Goal: Communication & Community: Answer question/provide support

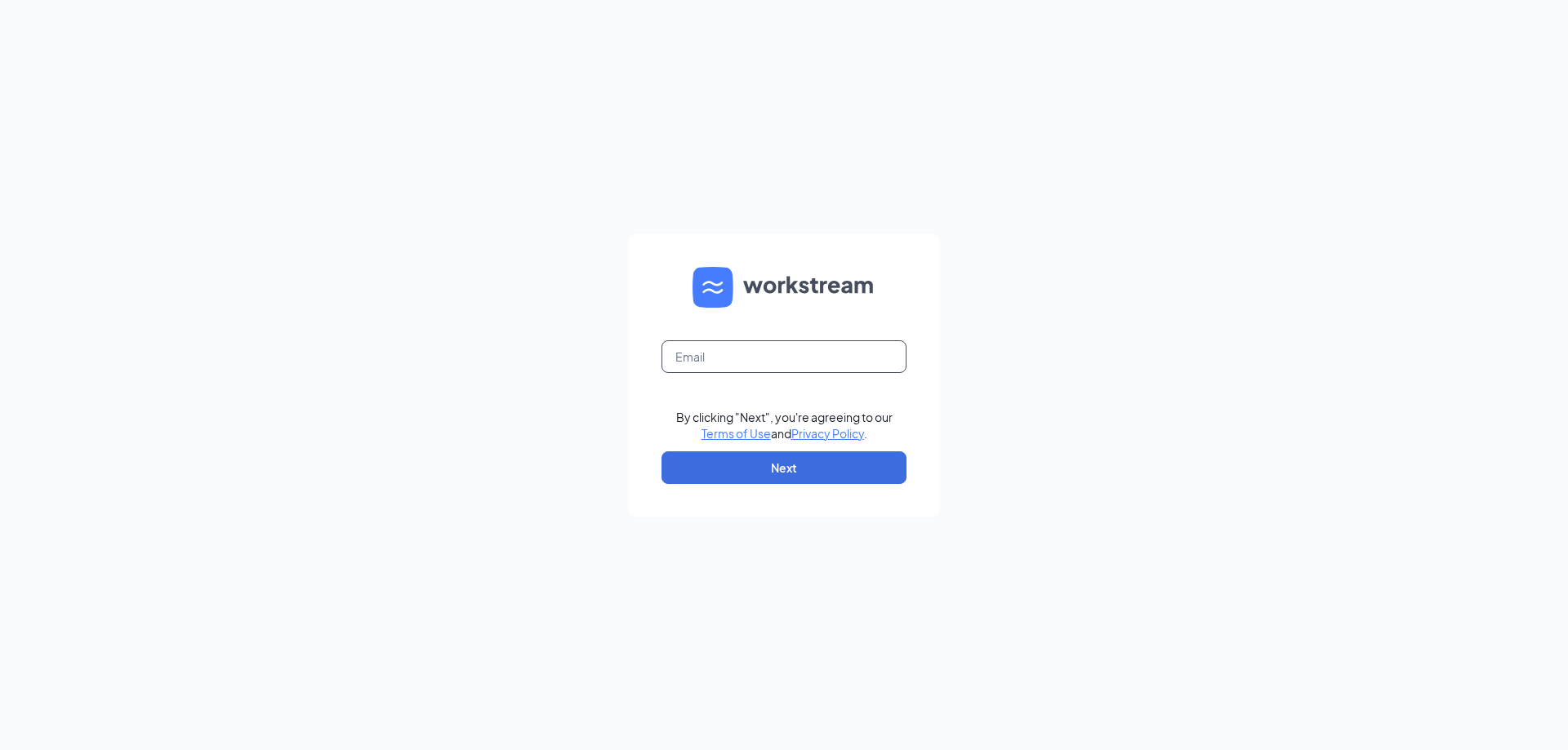
click at [866, 345] on input "text" at bounding box center [784, 356] width 245 height 32
type input "j"
type input "[EMAIL_ADDRESS][DOMAIN_NAME]"
drag, startPoint x: 873, startPoint y: 474, endPoint x: 873, endPoint y: 464, distance: 10.0
click at [873, 472] on button "Next" at bounding box center [784, 467] width 245 height 32
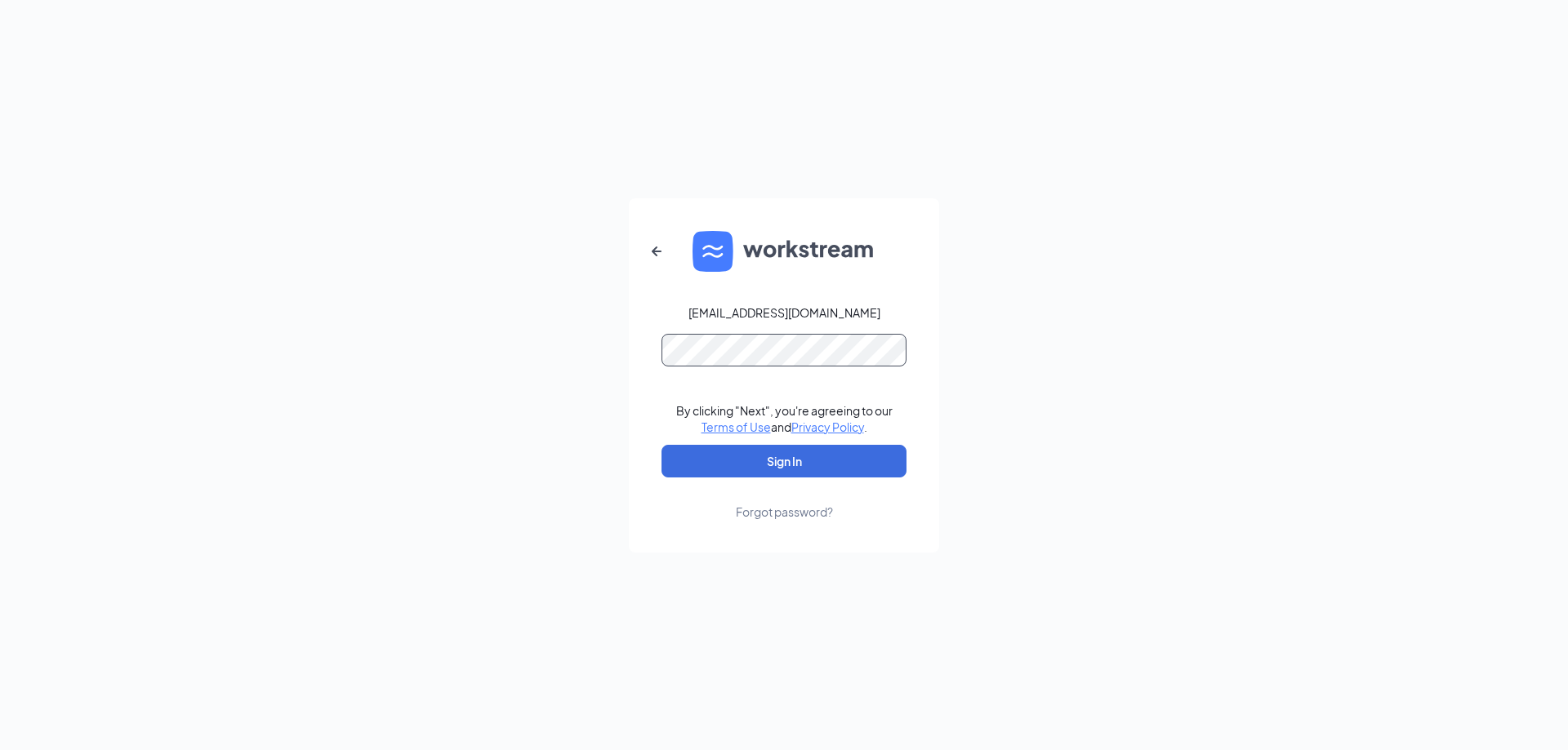
click at [662, 445] on button "Sign In" at bounding box center [784, 461] width 245 height 32
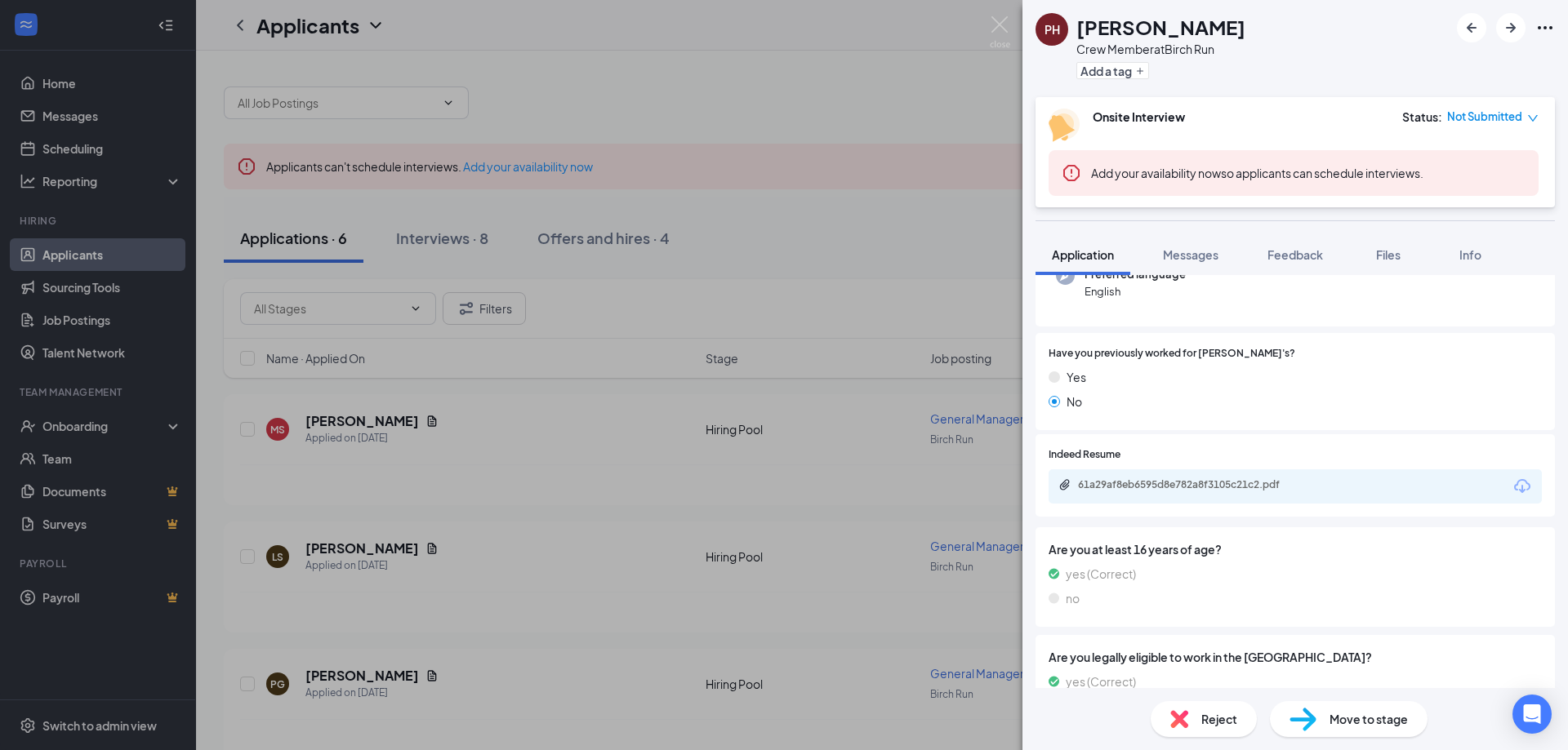
scroll to position [233, 0]
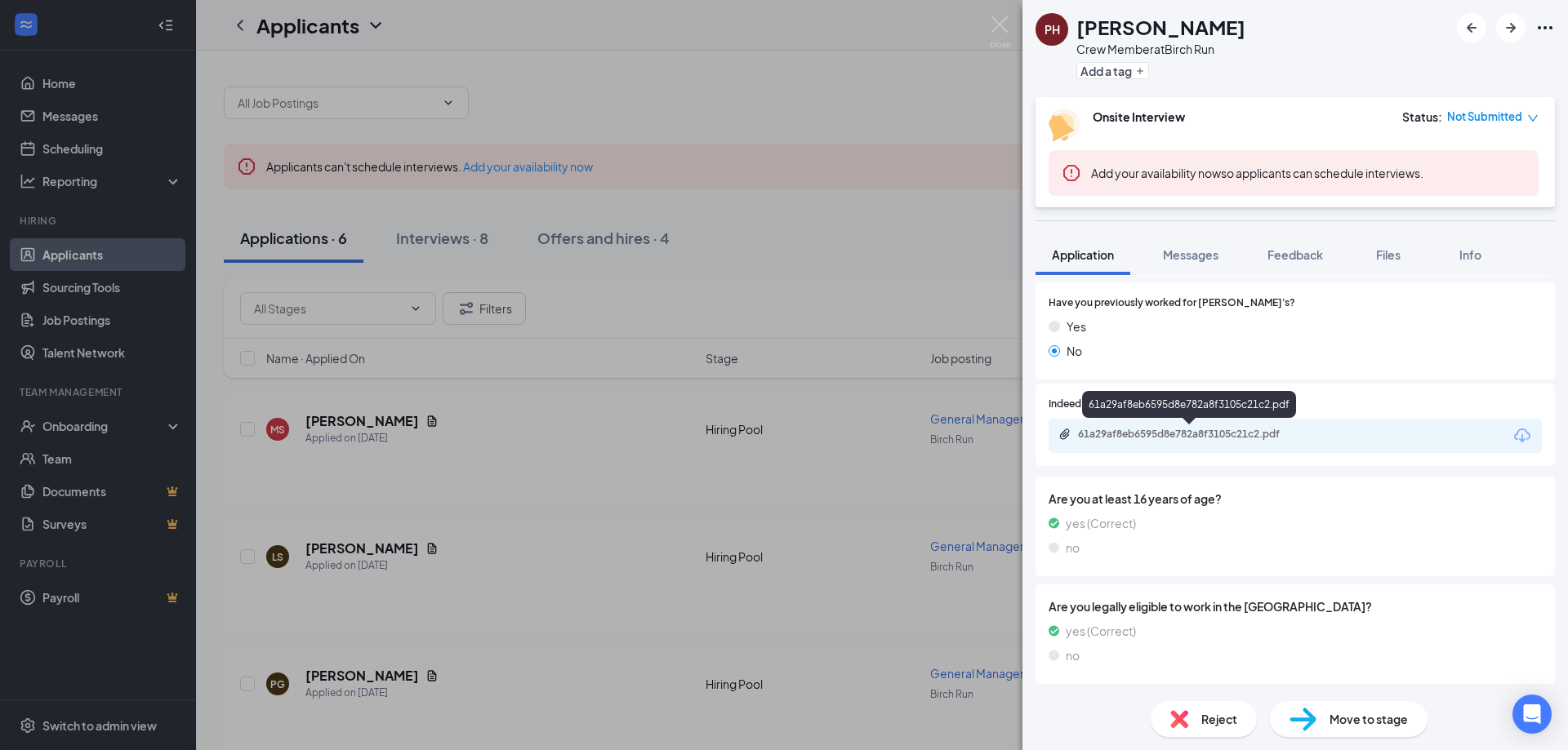
click at [1172, 441] on div "61a29af8eb6595d8e782a8f3105c21c2.pdf" at bounding box center [1191, 435] width 265 height 15
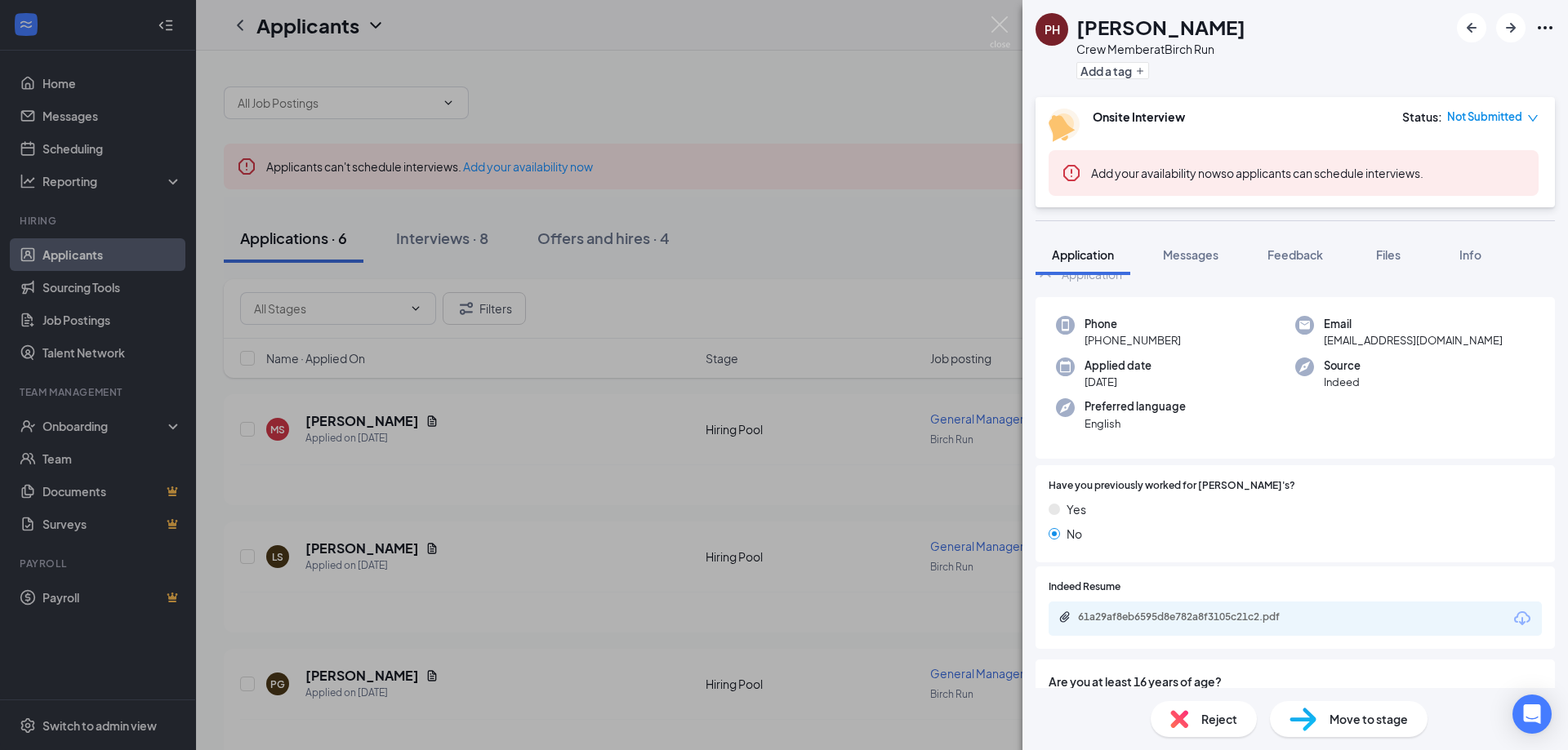
scroll to position [0, 0]
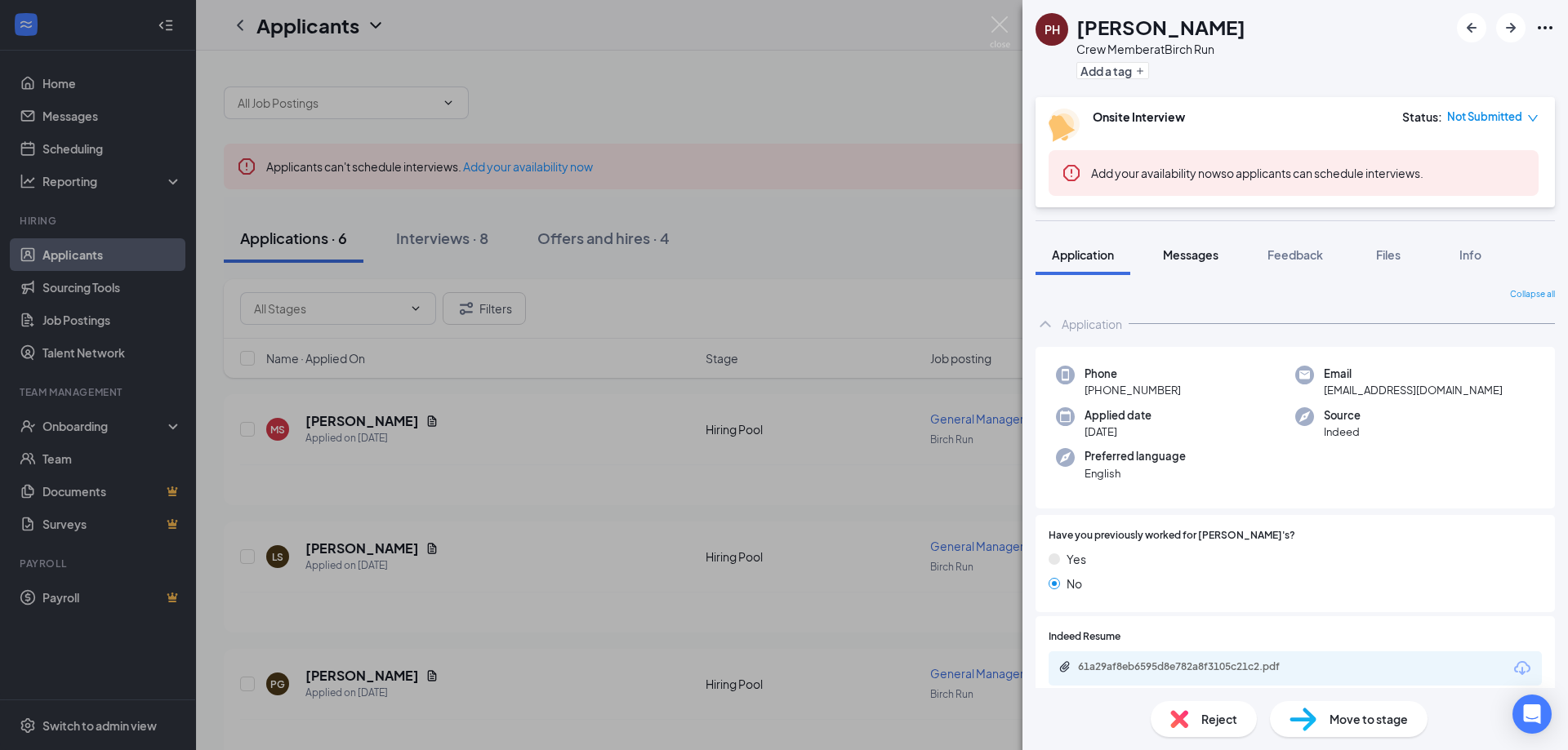
click at [1216, 248] on span "Messages" at bounding box center [1191, 254] width 56 height 14
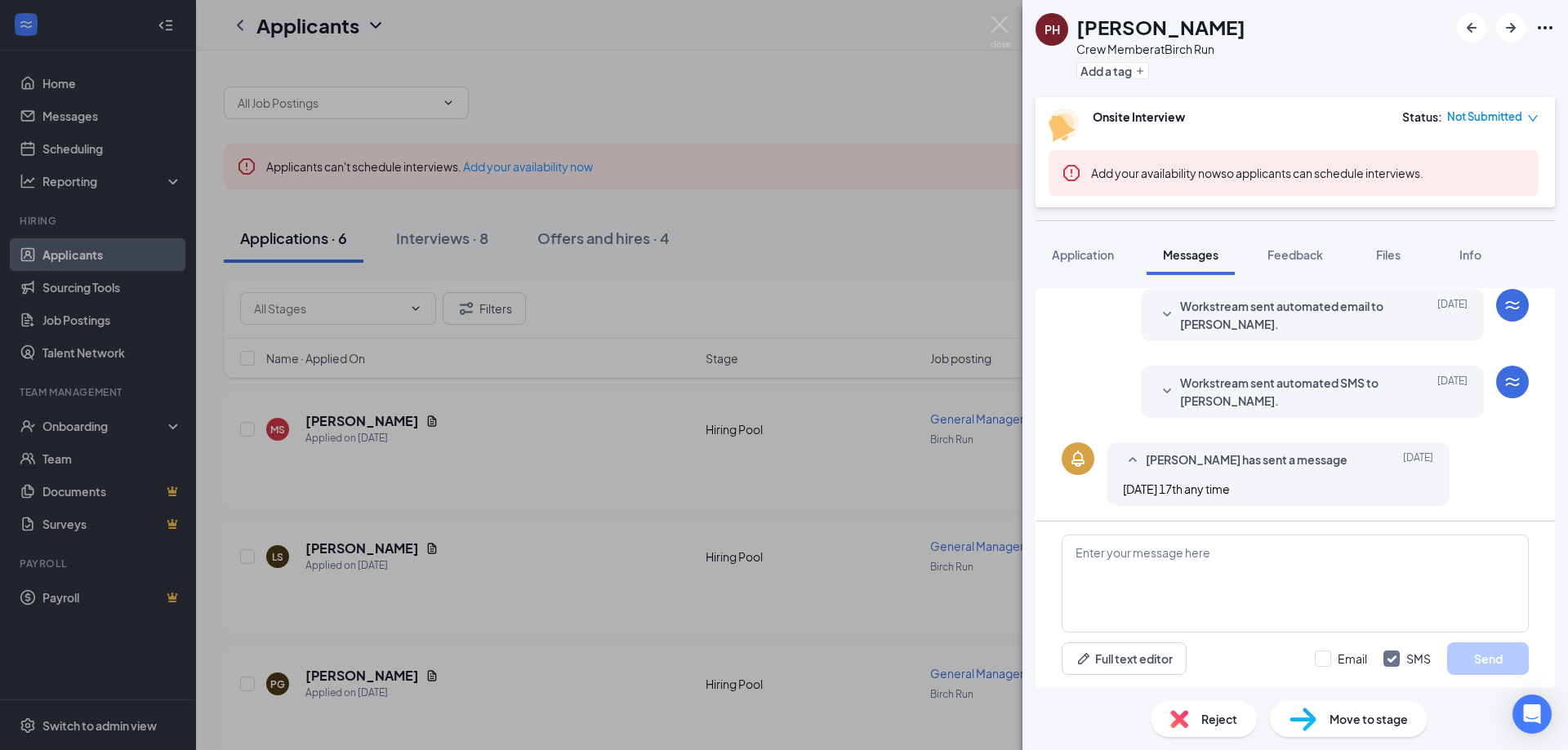
scroll to position [334, 0]
drag, startPoint x: 1199, startPoint y: 556, endPoint x: 1199, endPoint y: 547, distance: 9.0
click at [1199, 553] on textarea at bounding box center [1296, 583] width 467 height 98
type textarea "R"
type textarea "would noon be okay"
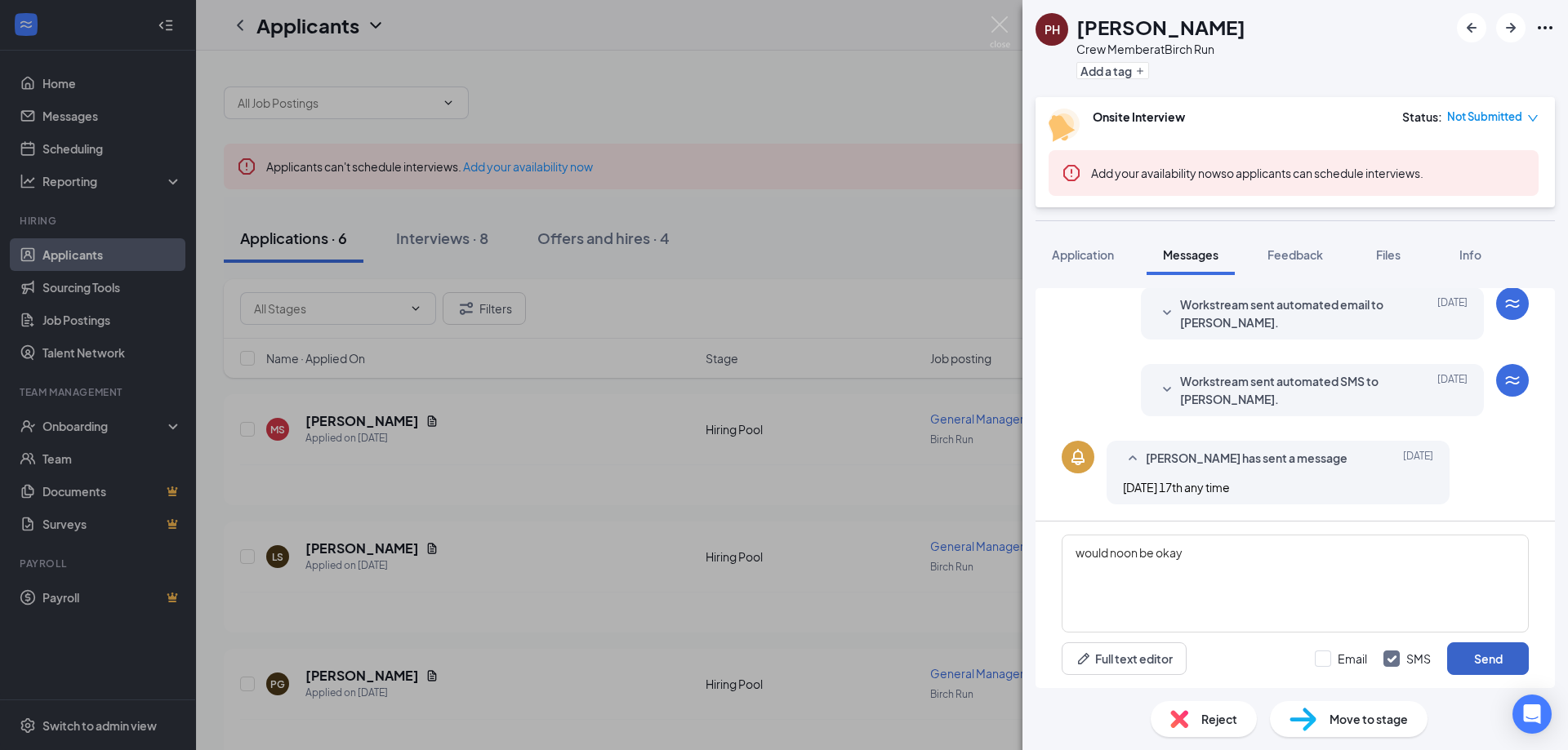
click at [1508, 660] on button "Send" at bounding box center [1487, 659] width 81 height 32
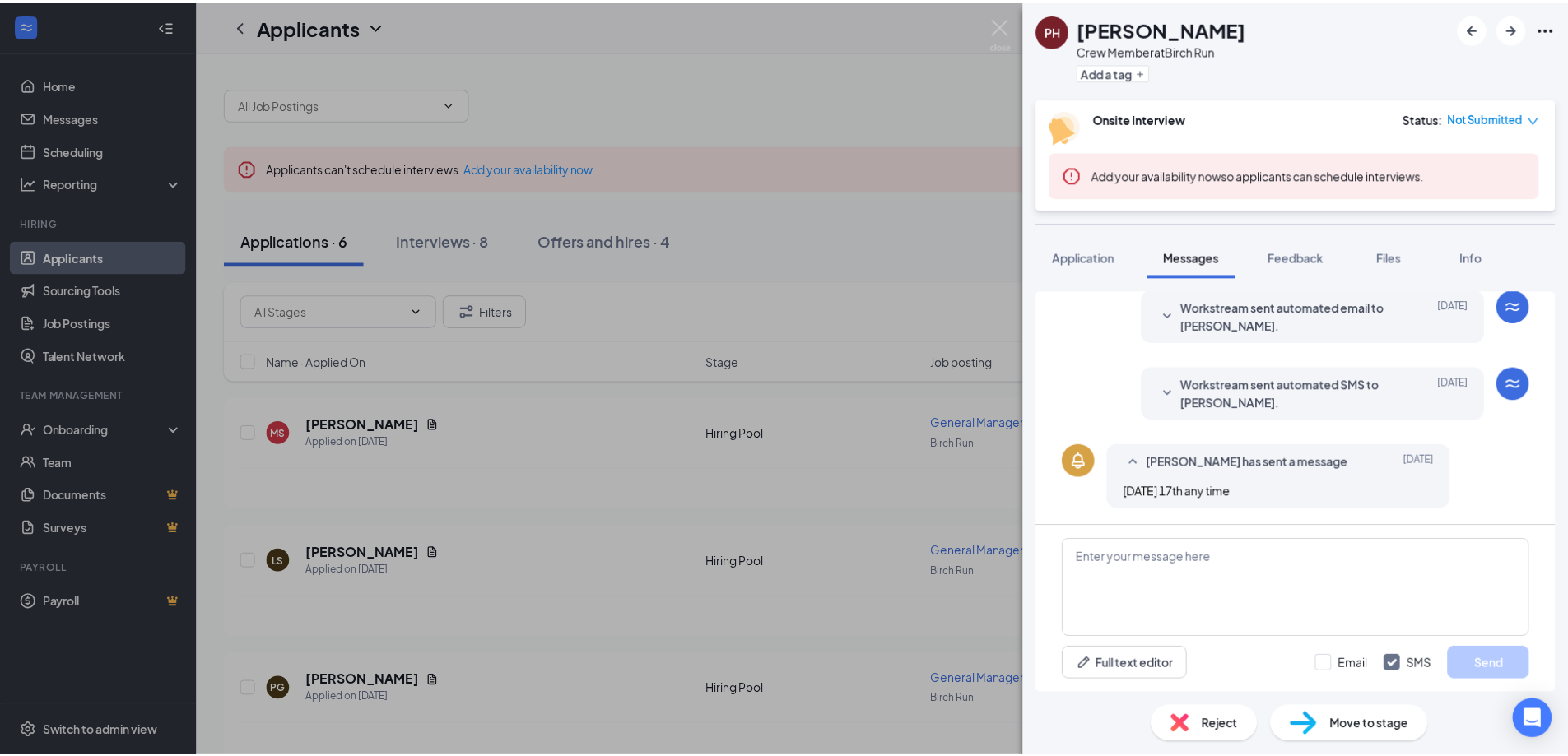
scroll to position [442, 0]
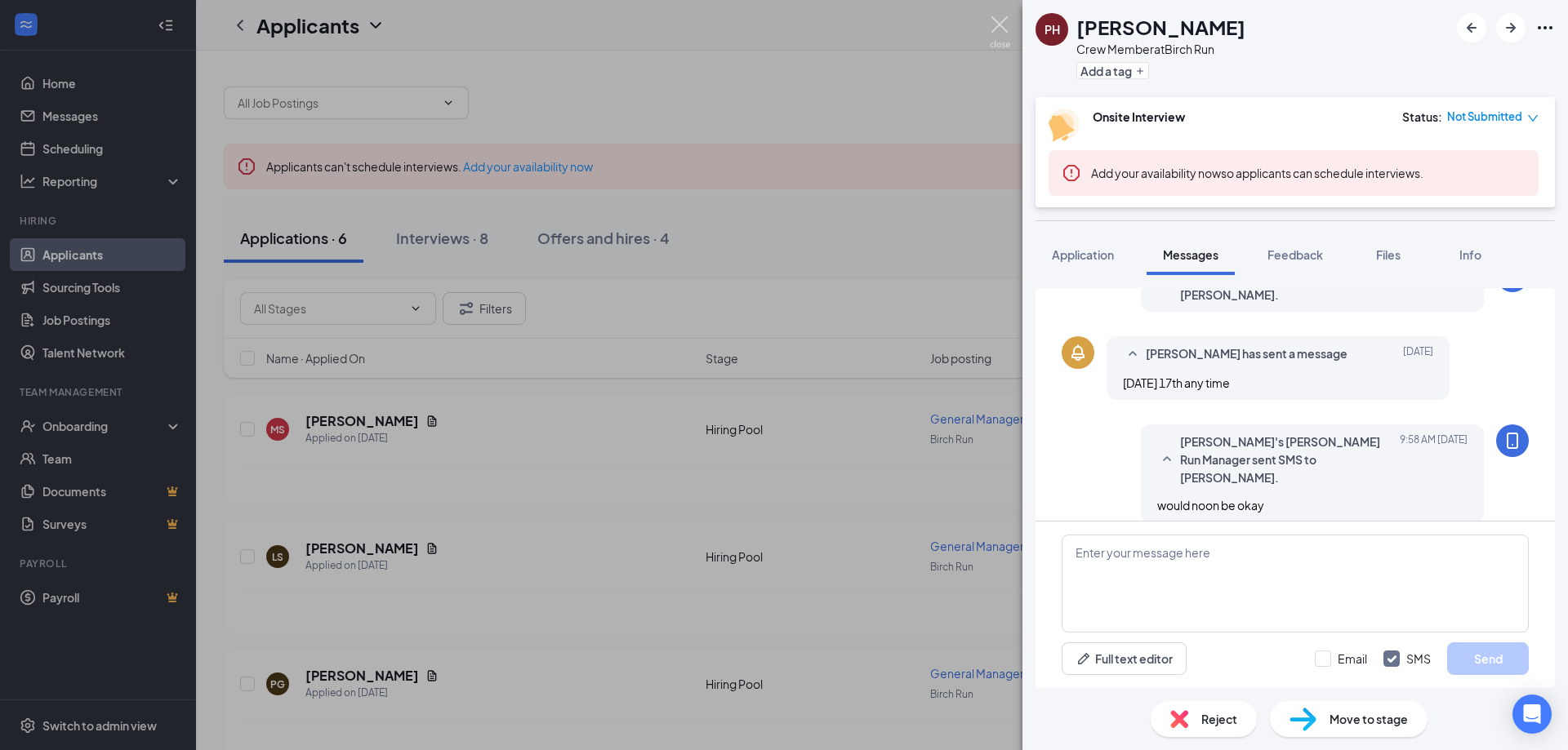
click at [993, 34] on img at bounding box center [1000, 32] width 21 height 32
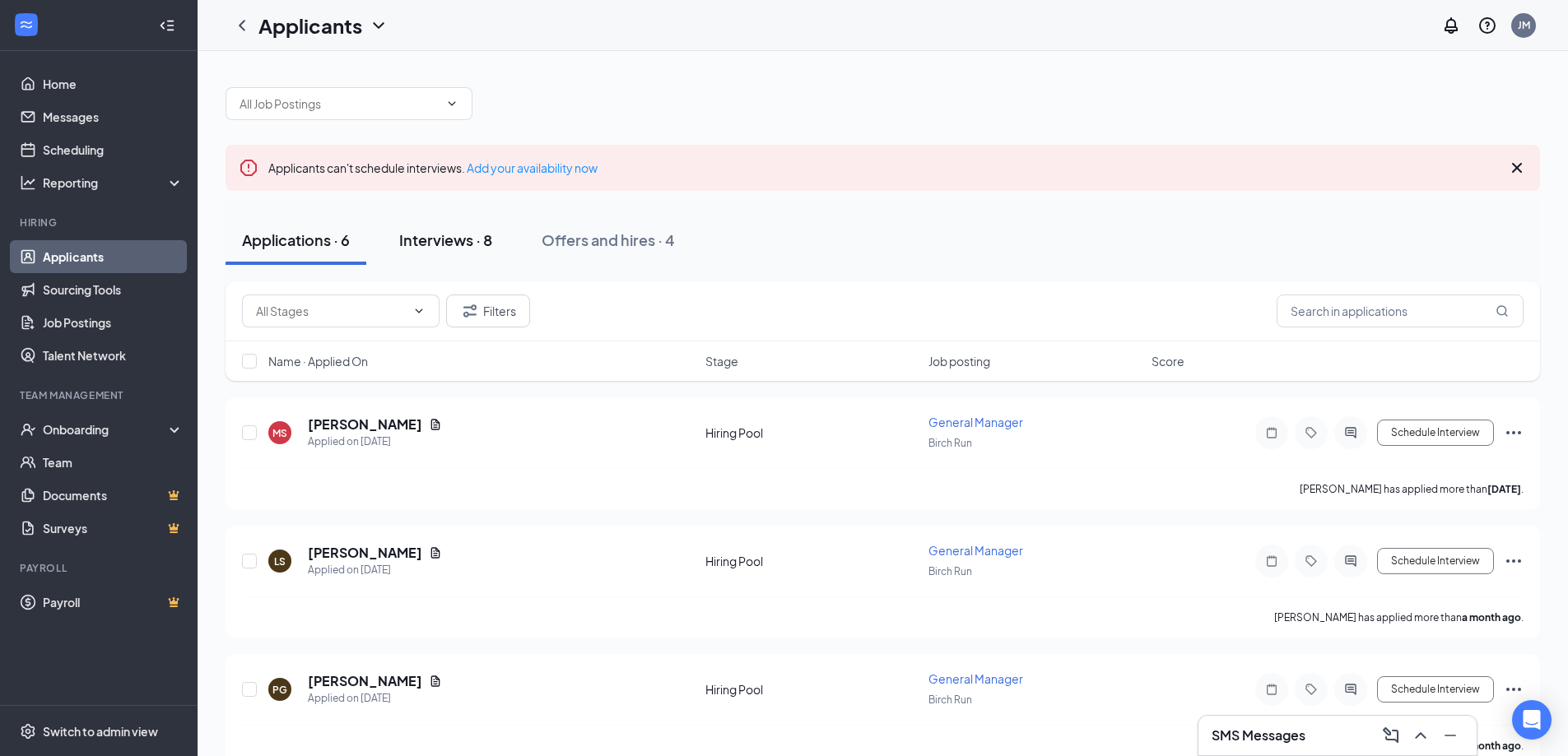
click at [471, 236] on div "Interviews · 8" at bounding box center [445, 239] width 93 height 21
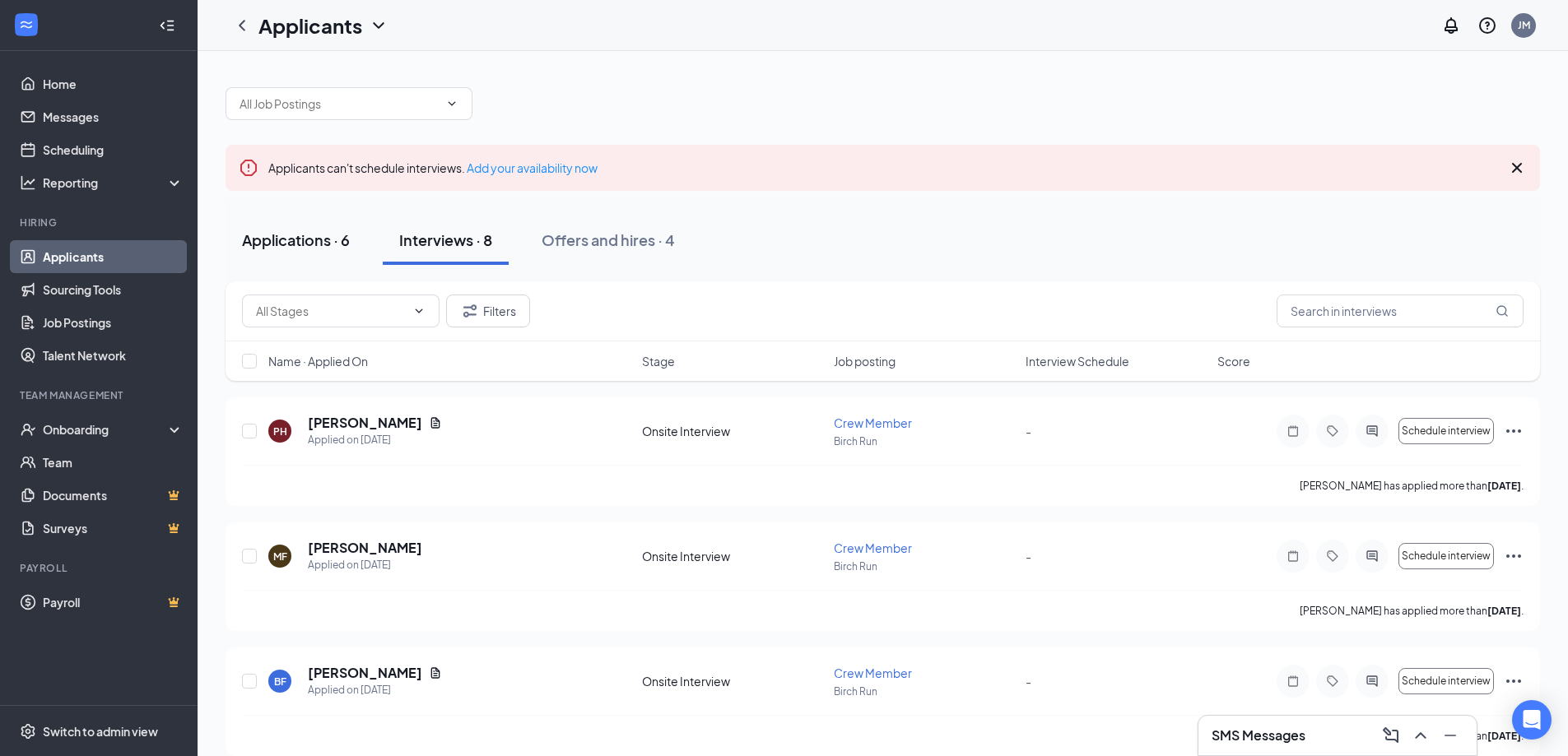
click at [304, 248] on div "Applications · 6" at bounding box center [295, 239] width 107 height 21
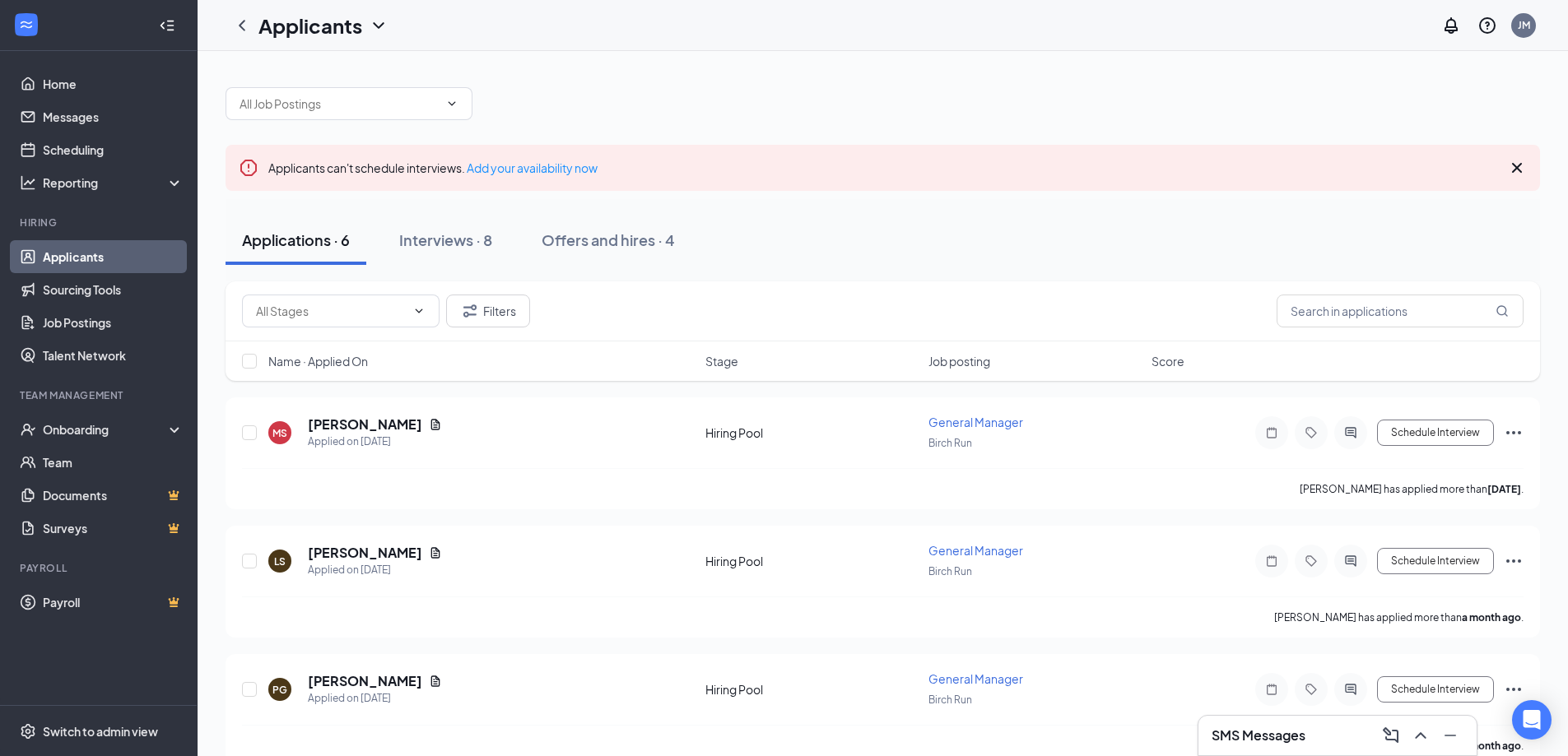
click at [1517, 167] on icon "Cross" at bounding box center [1517, 168] width 10 height 10
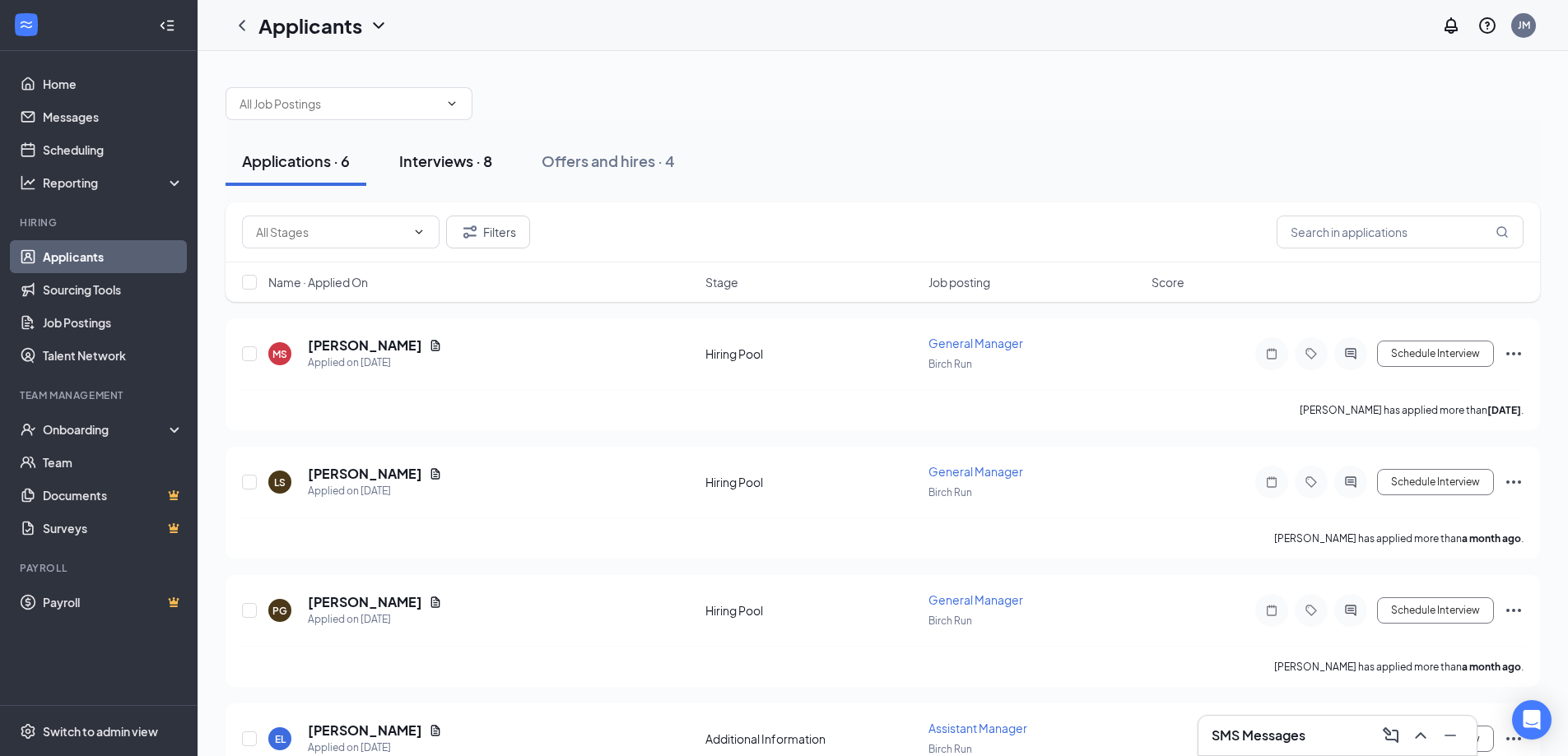
click at [399, 164] on button "Interviews · 8" at bounding box center [446, 161] width 126 height 50
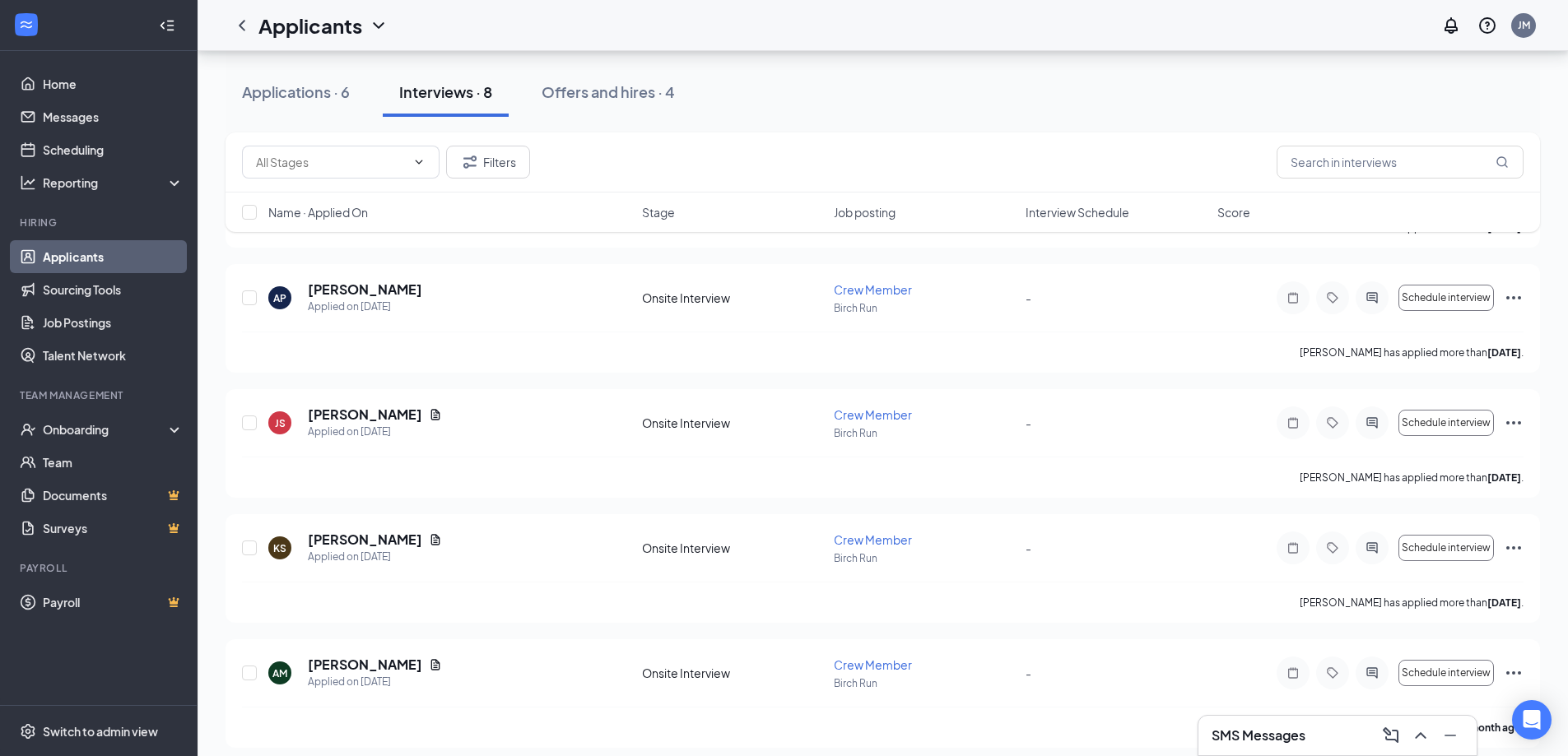
scroll to position [567, 0]
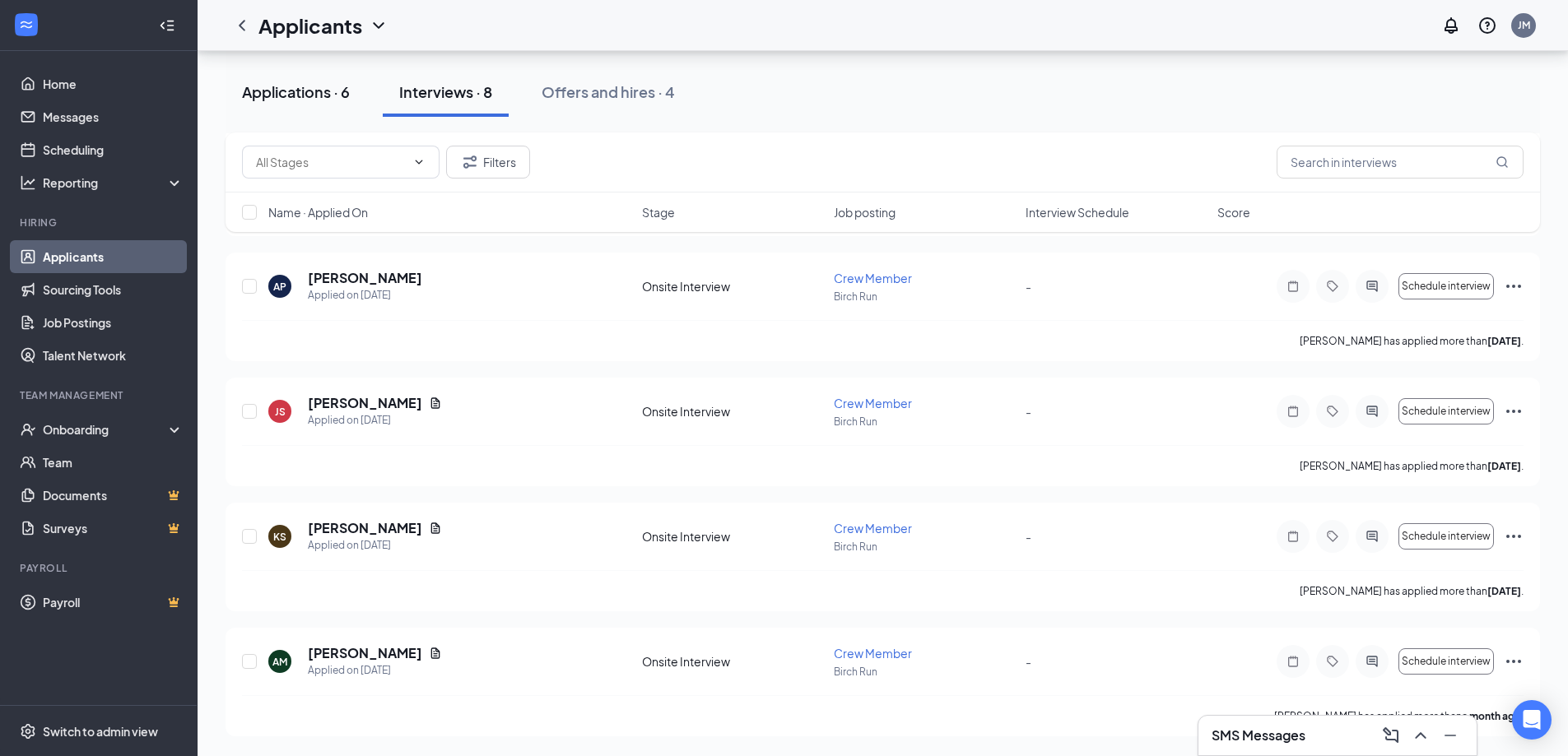
click at [332, 85] on div "Applications · 6" at bounding box center [295, 91] width 107 height 21
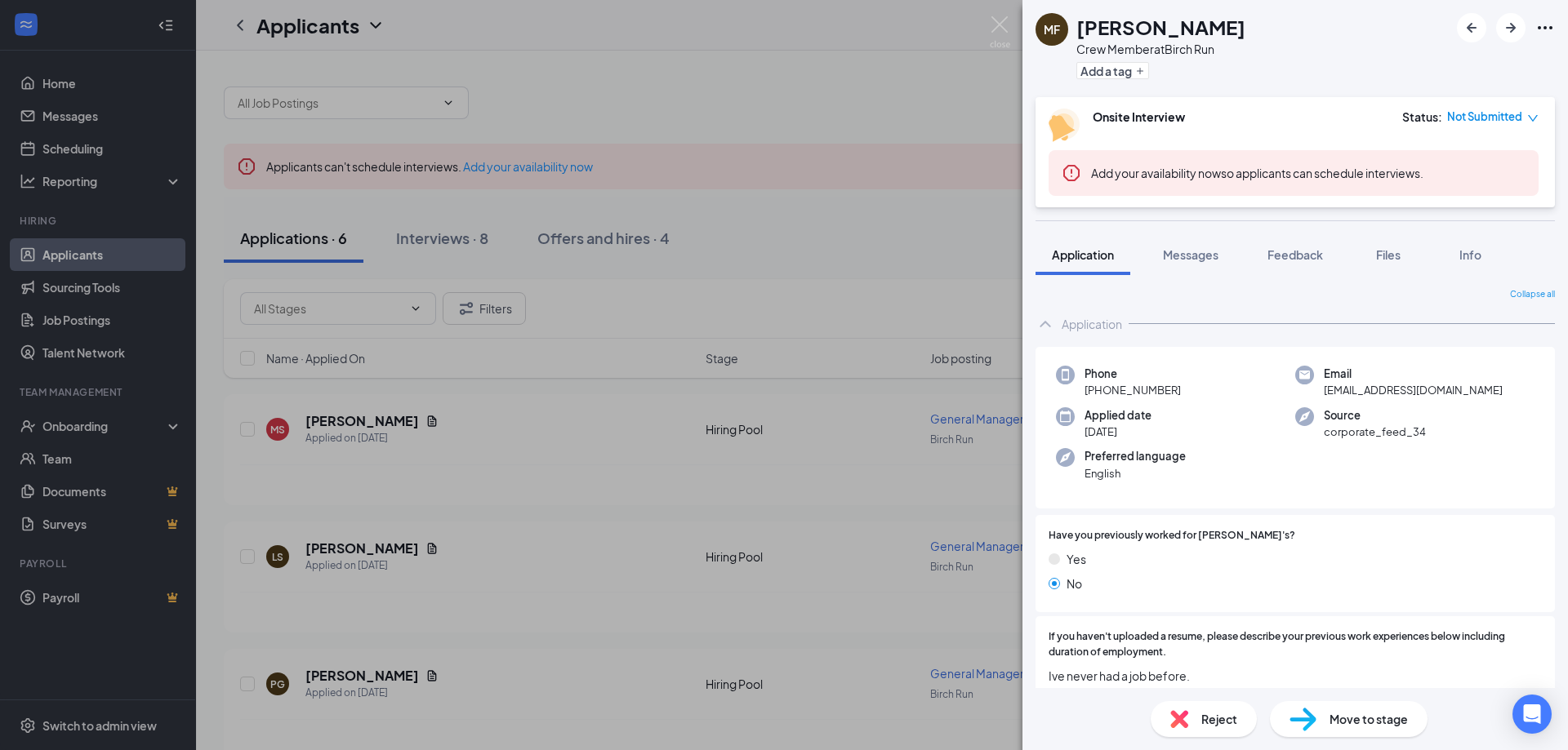
click at [987, 32] on div "MF Madison Firman Crew Member at Birch Run Add a tag Onsite Interview Status : …" at bounding box center [784, 375] width 1568 height 750
click at [1004, 38] on img at bounding box center [1000, 32] width 21 height 32
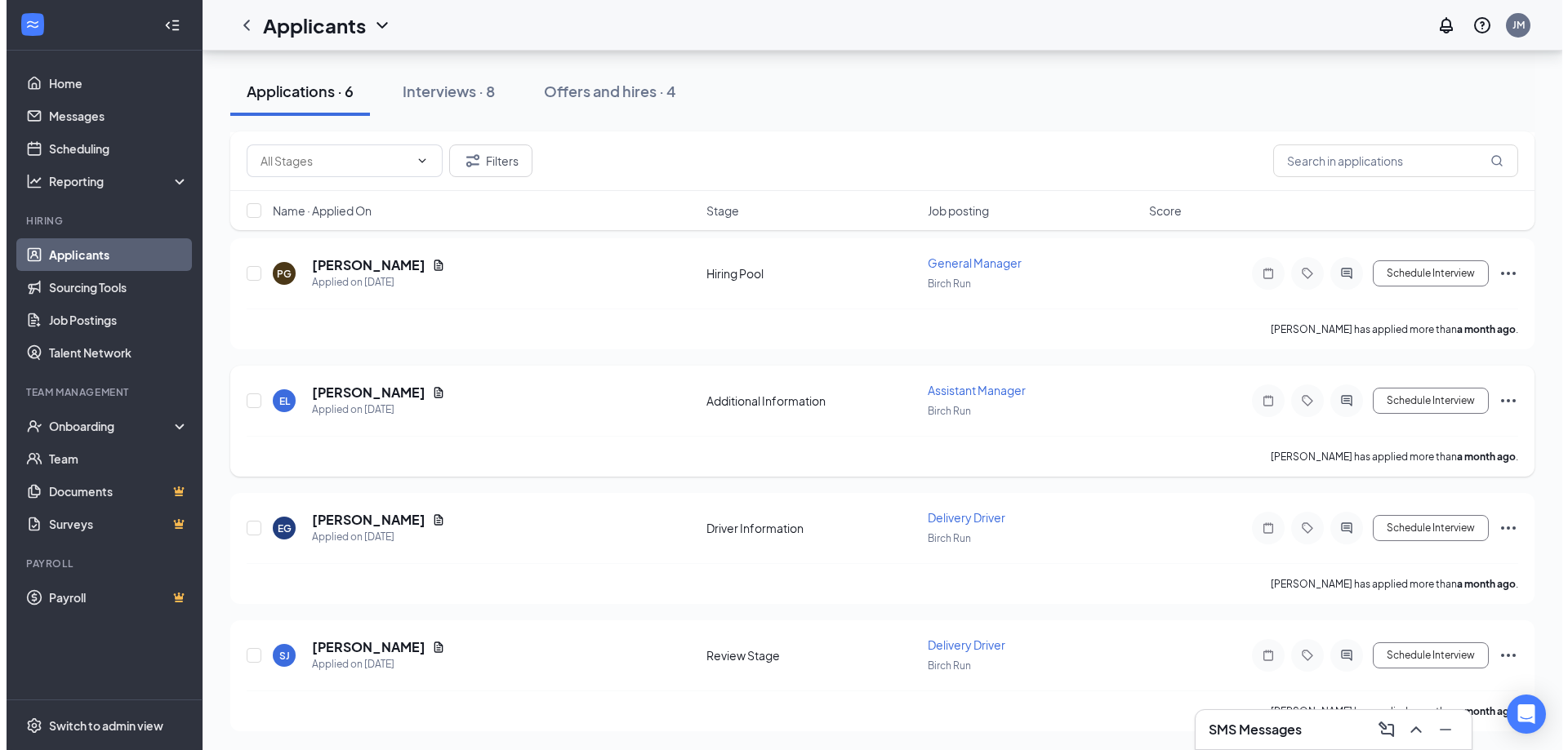
scroll to position [412, 0]
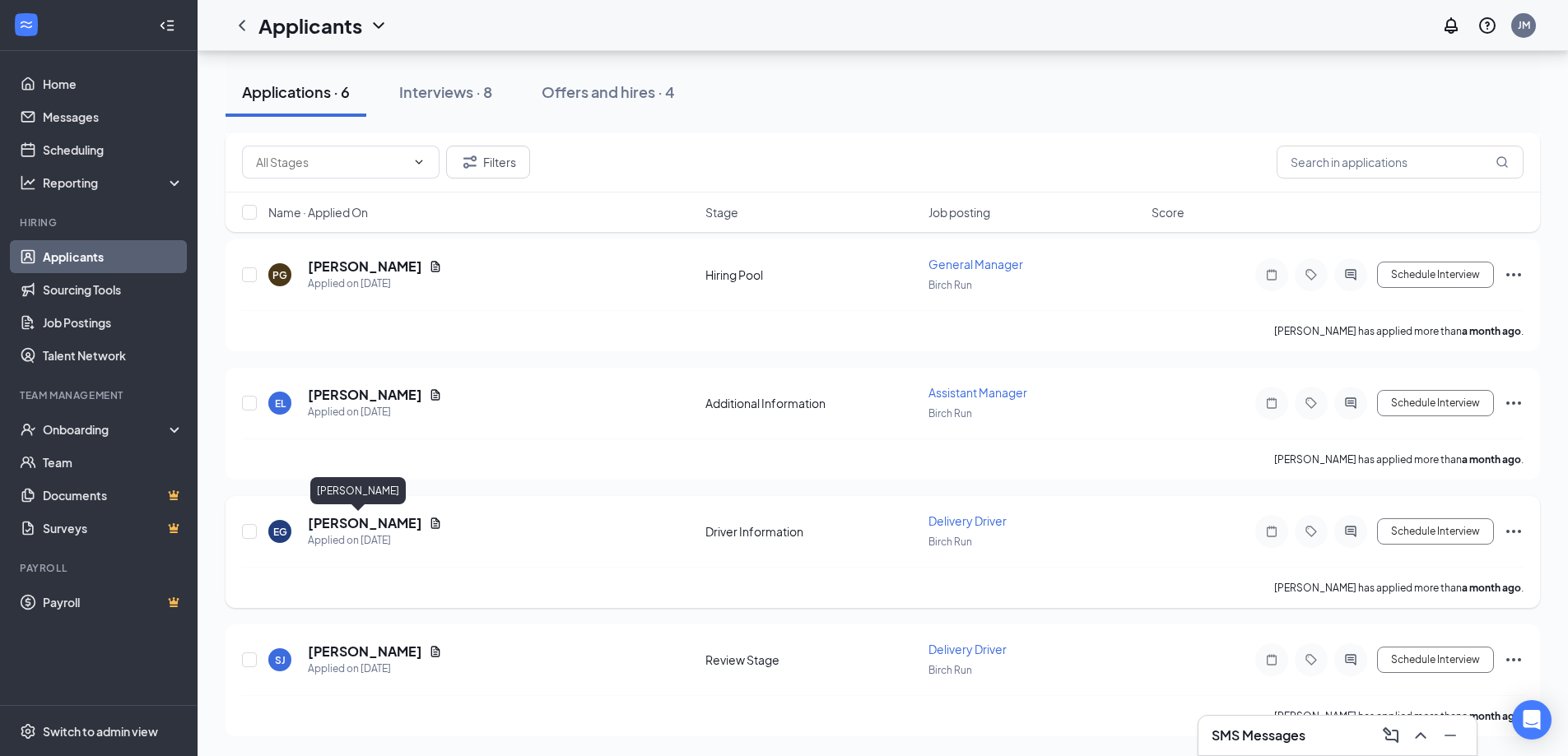
click at [356, 521] on h5 "Erica Gale" at bounding box center [364, 523] width 115 height 18
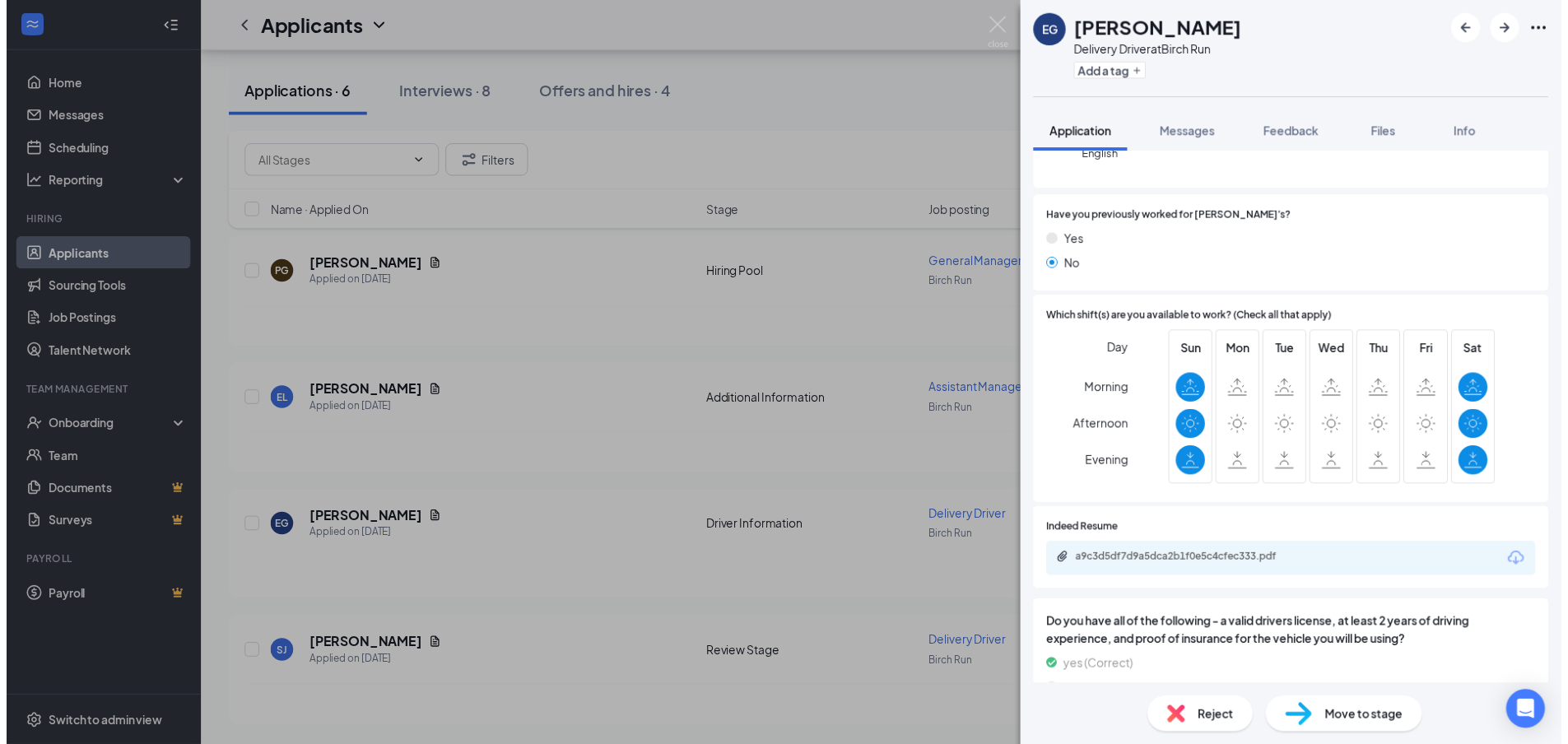
scroll to position [155, 0]
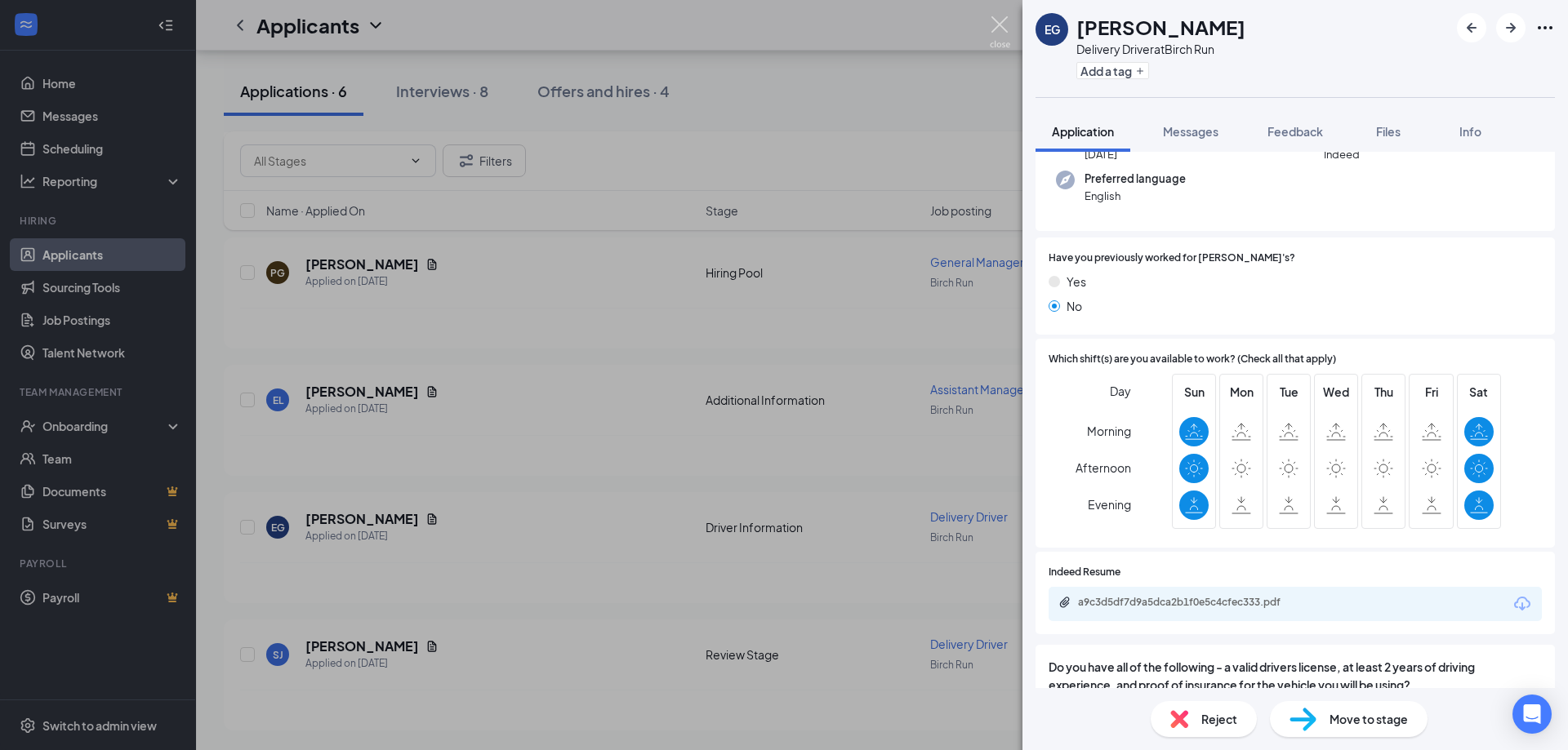
click at [998, 31] on img at bounding box center [1000, 32] width 21 height 32
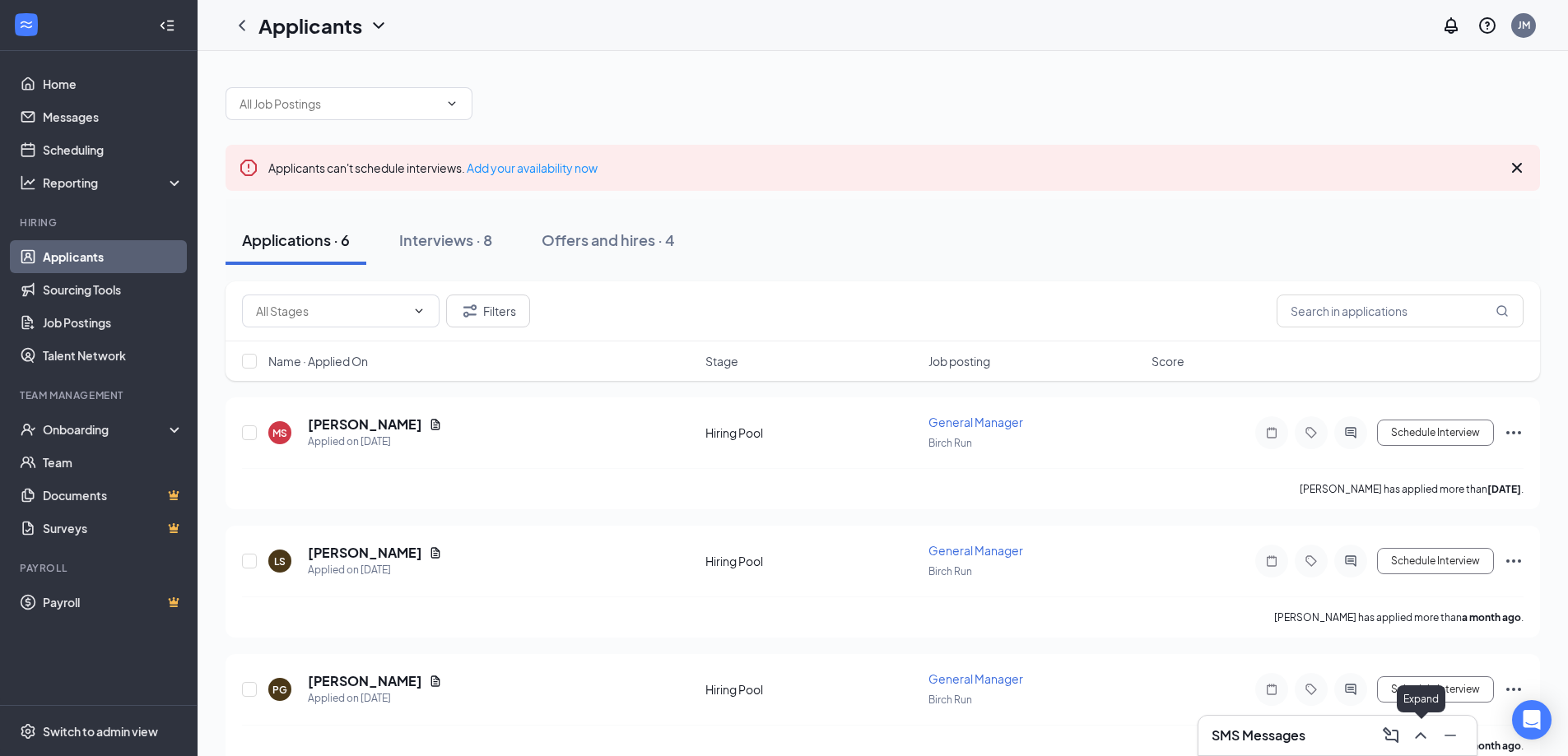
click at [1415, 740] on icon "ChevronUp" at bounding box center [1420, 736] width 20 height 20
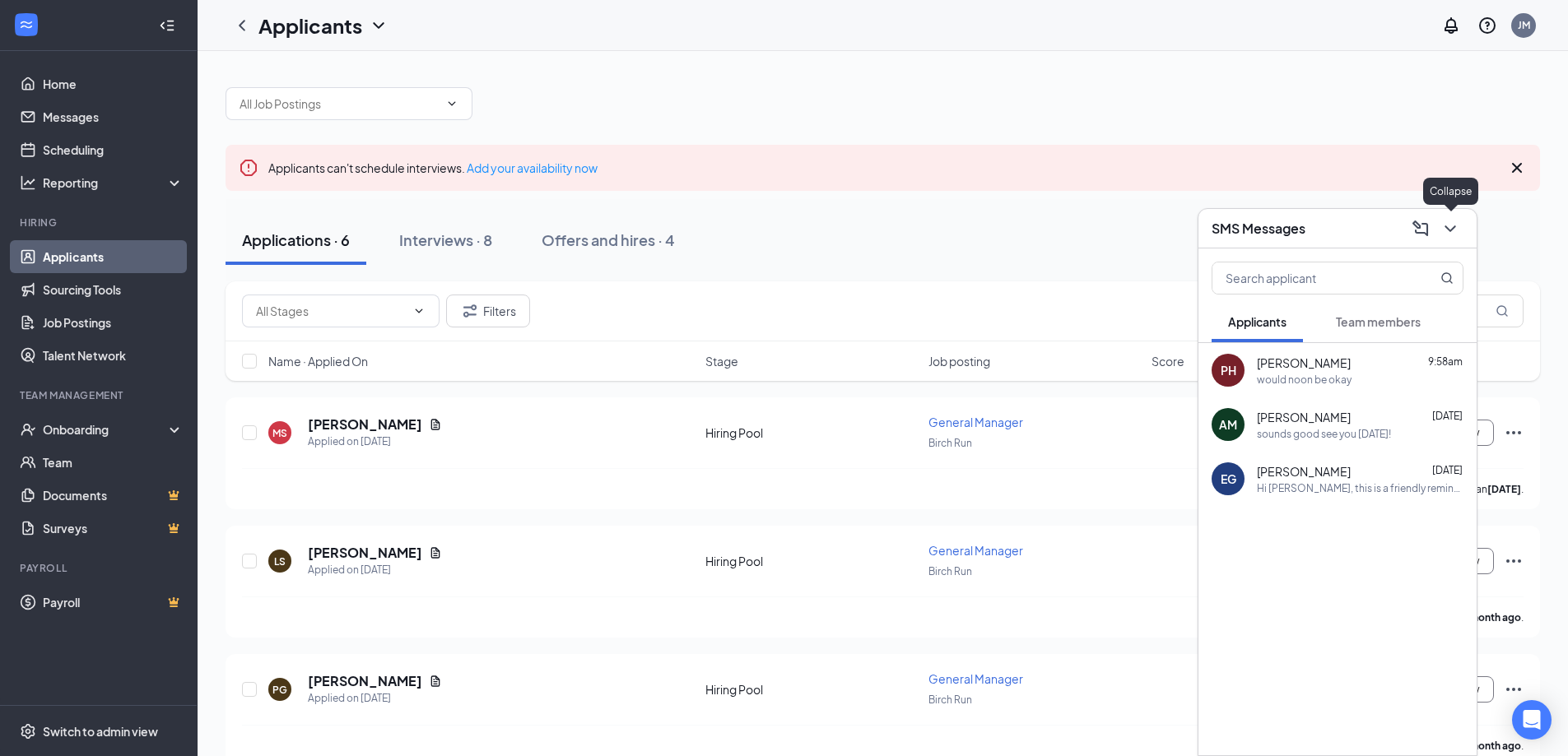
drag, startPoint x: 1453, startPoint y: 217, endPoint x: 1453, endPoint y: 185, distance: 32.0
click at [1453, 207] on body "Home Messages Scheduling Reporting Hiring Applicants Sourcing Tools Job Posting…" at bounding box center [784, 378] width 1568 height 756
click at [1450, 221] on icon "ChevronDown" at bounding box center [1450, 229] width 20 height 20
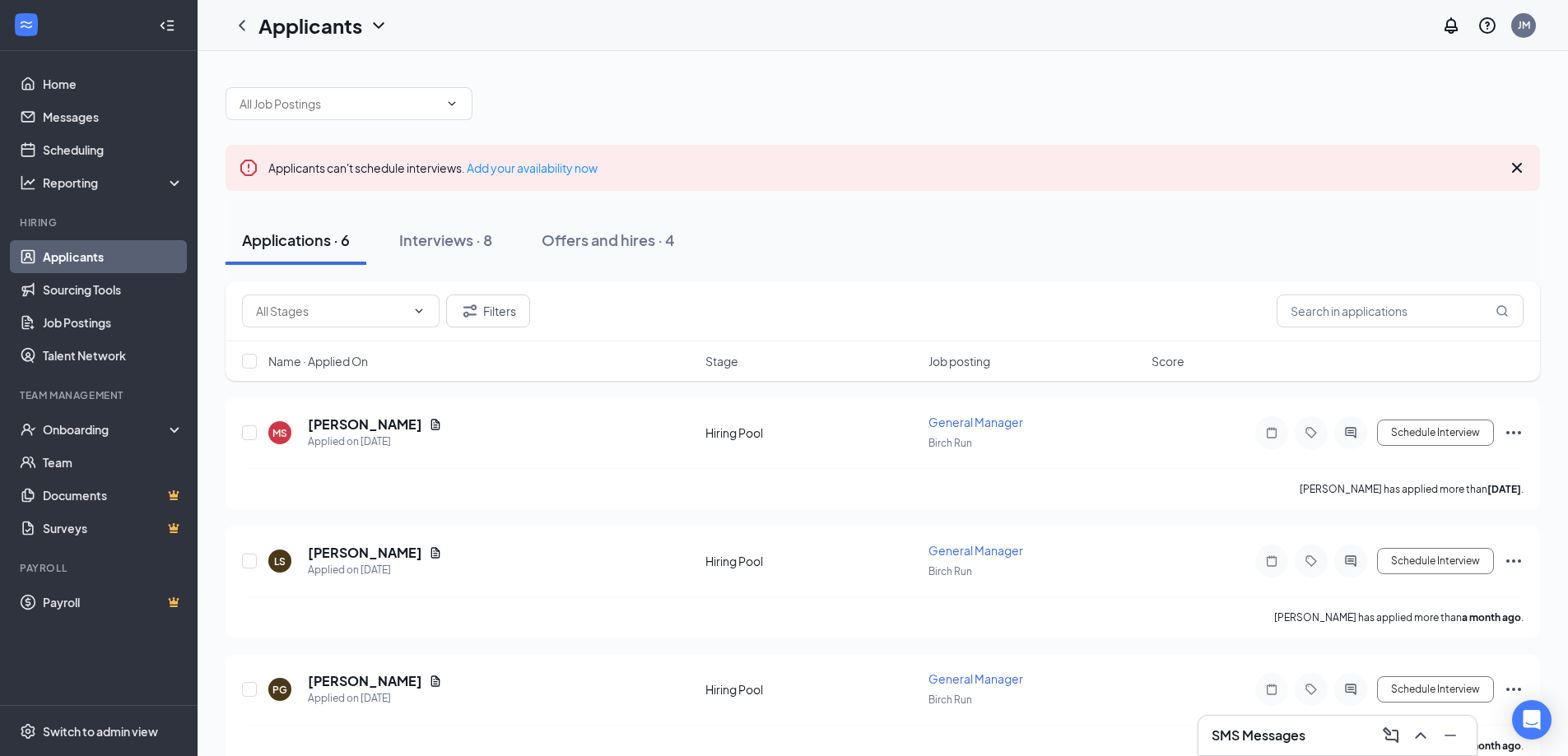
drag, startPoint x: 1518, startPoint y: 166, endPoint x: 1528, endPoint y: 158, distance: 12.8
click at [1518, 164] on icon "Cross" at bounding box center [1517, 168] width 20 height 20
